Goal: Transaction & Acquisition: Purchase product/service

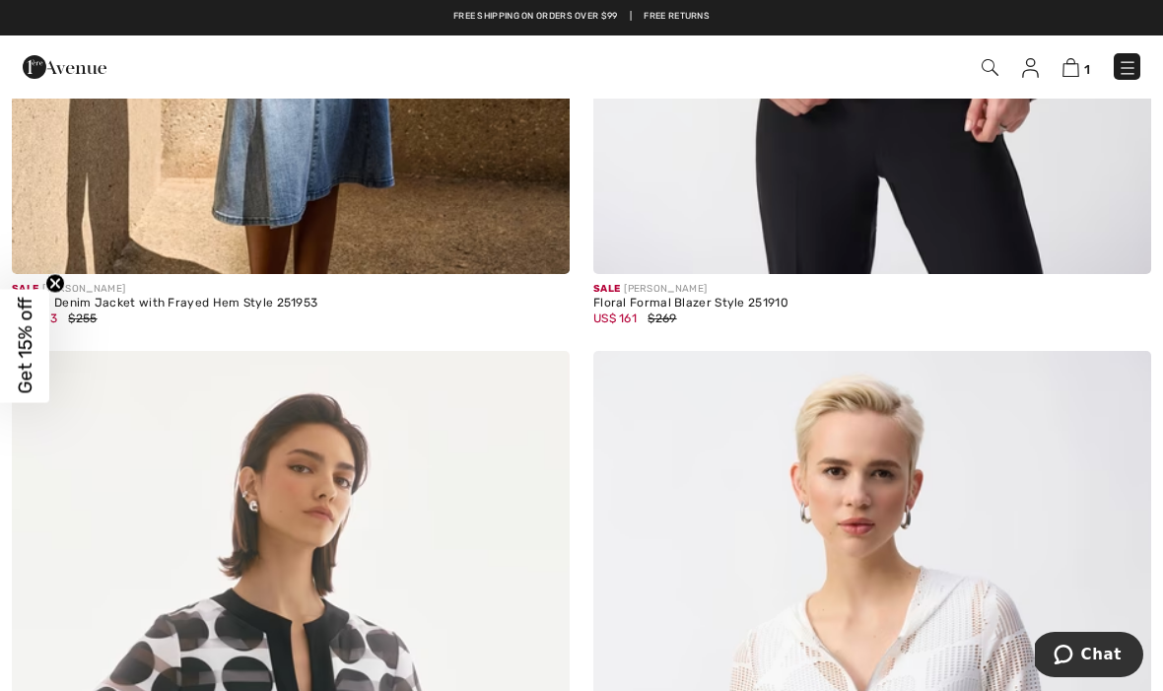
scroll to position [14253, 0]
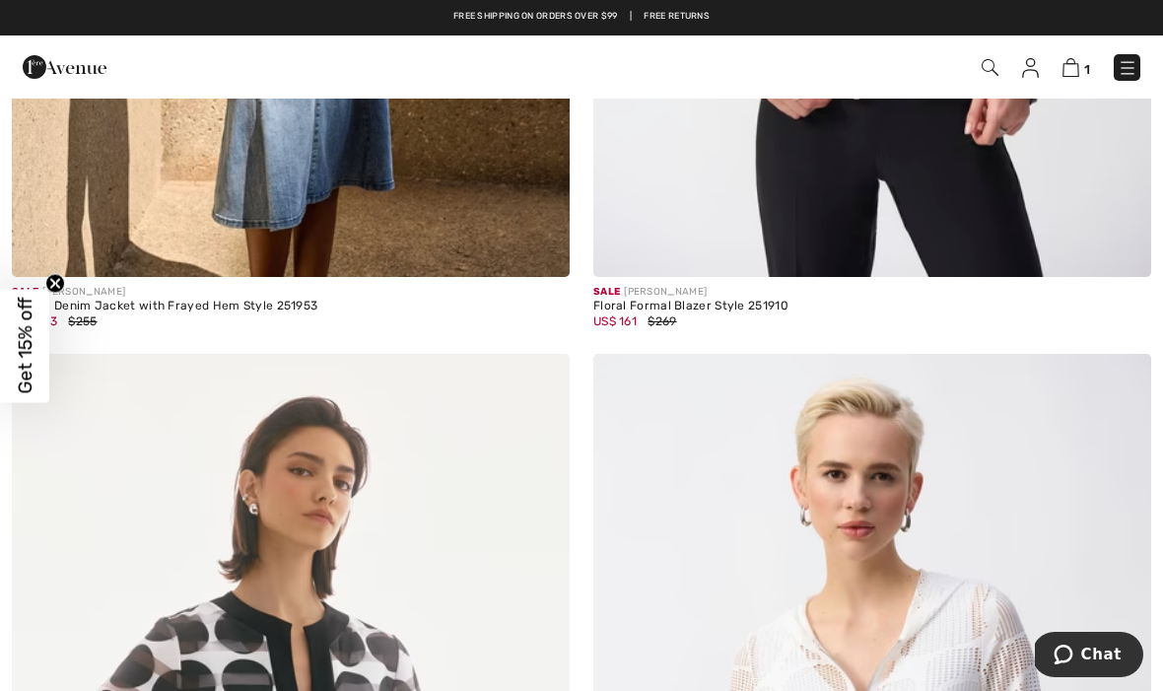
click at [1063, 79] on span "1" at bounding box center [821, 67] width 640 height 27
click at [1063, 65] on img at bounding box center [1071, 67] width 17 height 19
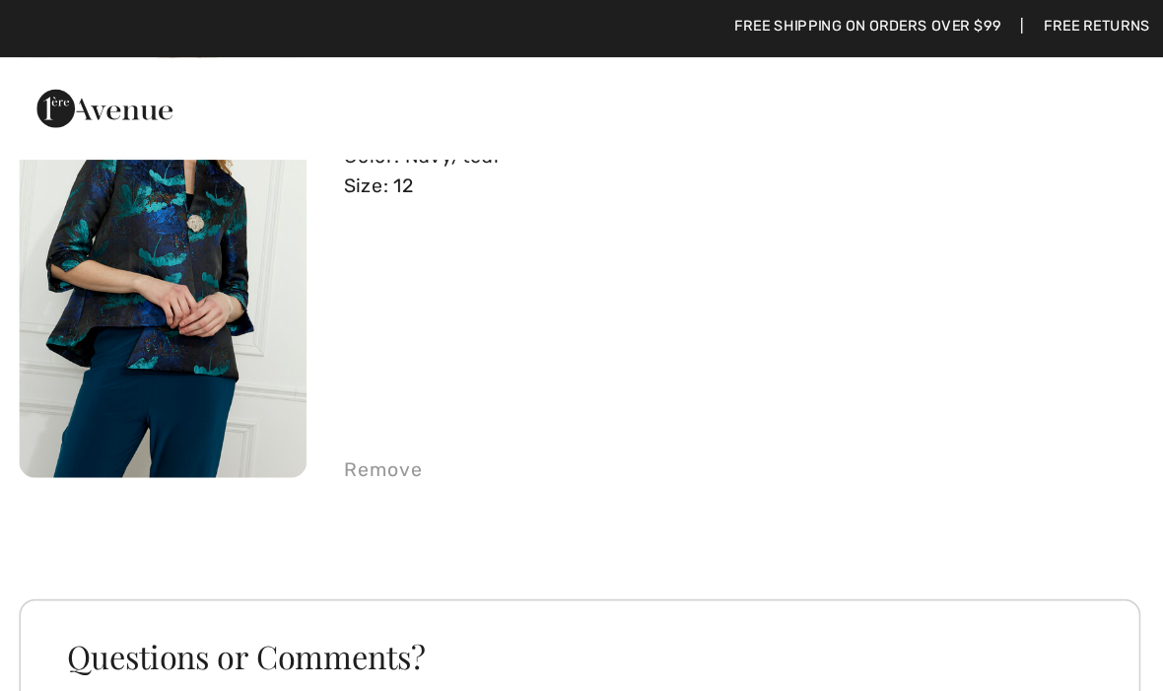
scroll to position [228, 0]
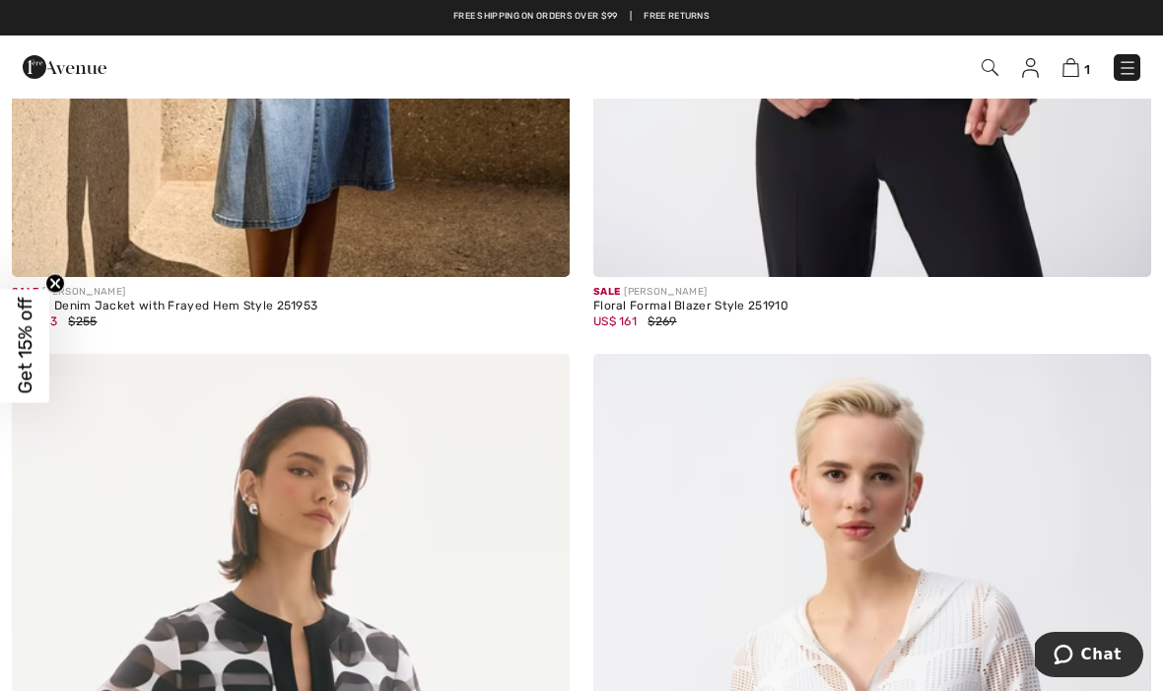
click at [1068, 72] on img at bounding box center [1071, 67] width 17 height 19
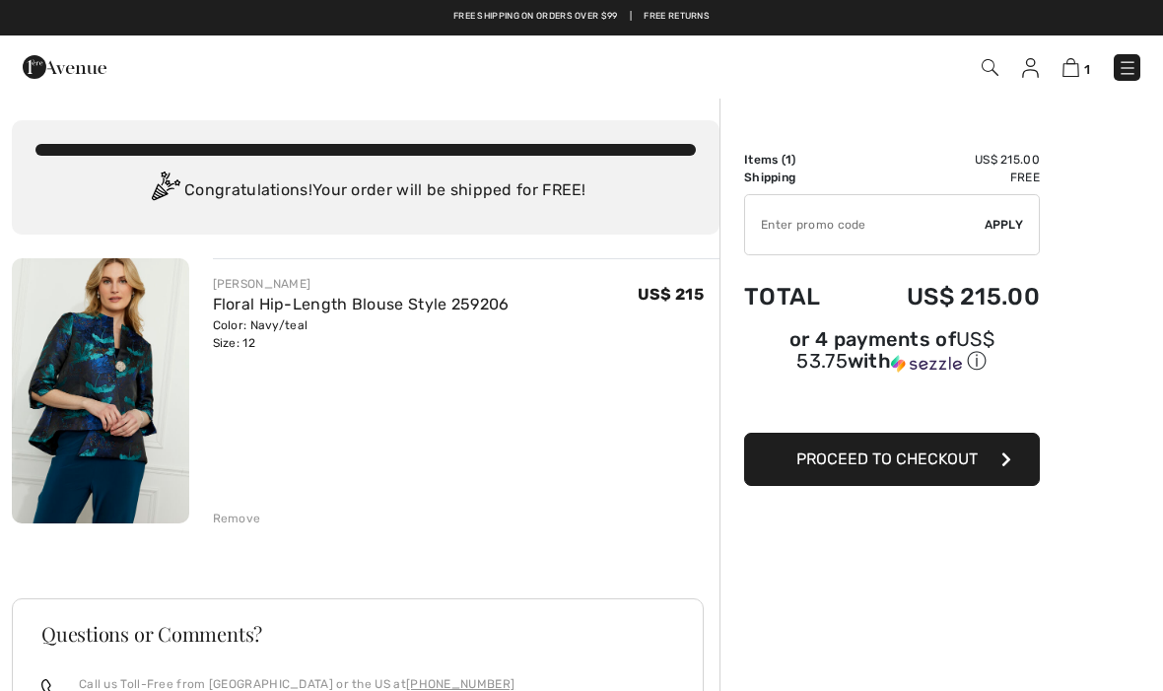
click at [876, 466] on span "Proceed to Checkout" at bounding box center [886, 458] width 181 height 19
click at [91, 403] on img at bounding box center [100, 390] width 177 height 265
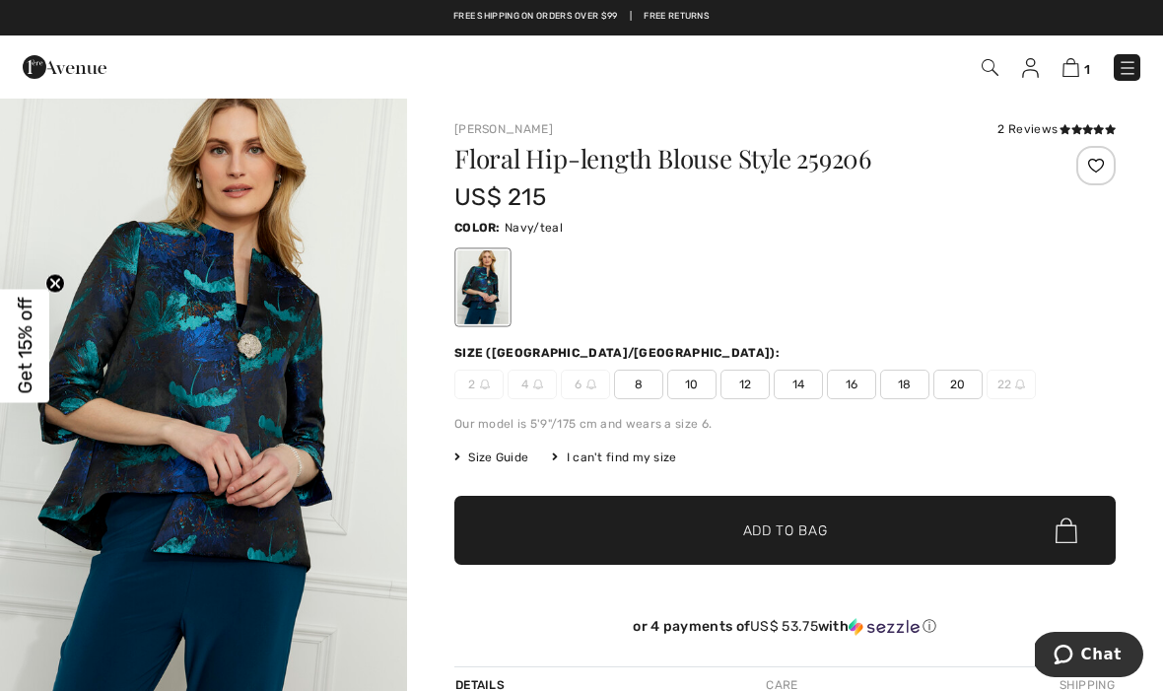
click at [1079, 74] on img at bounding box center [1071, 67] width 17 height 19
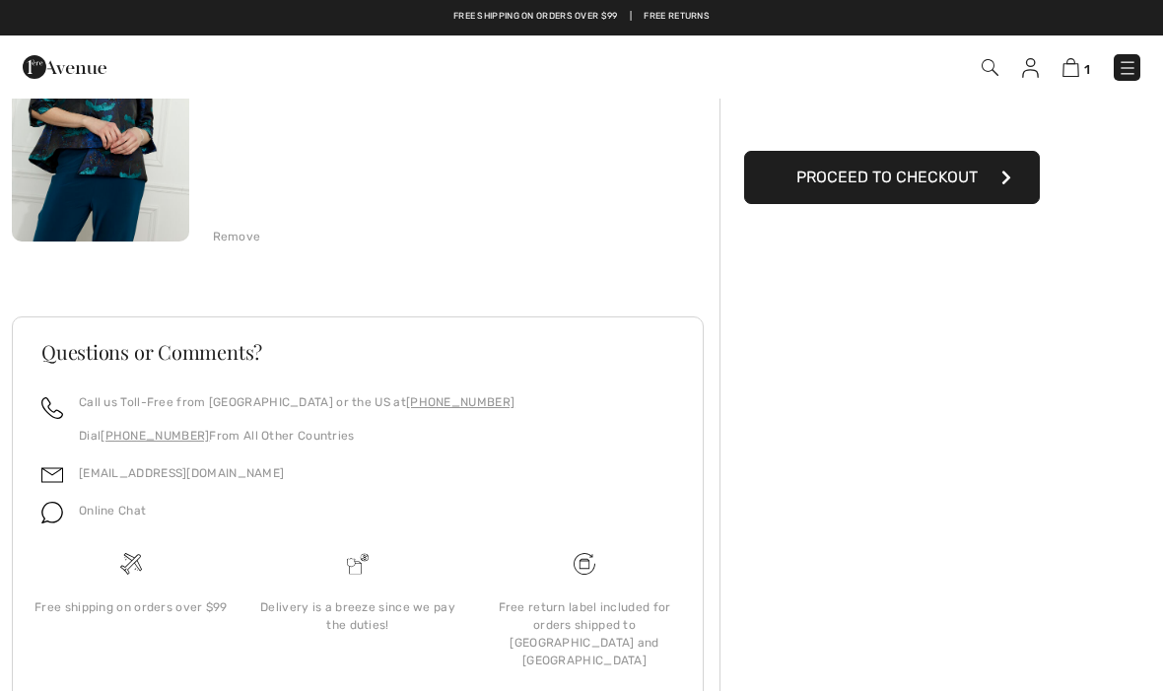
scroll to position [280, 0]
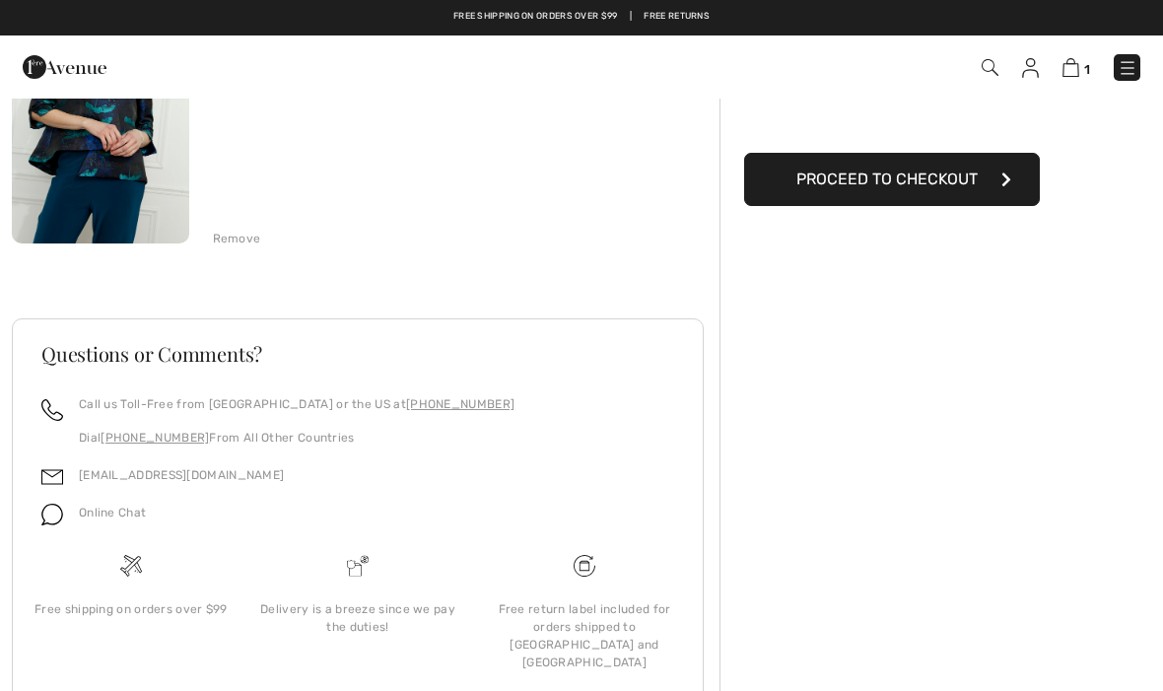
click at [1057, 81] on div "1 Checkout" at bounding box center [820, 67] width 669 height 40
click at [1063, 66] on img at bounding box center [1071, 67] width 17 height 19
